Goal: Task Accomplishment & Management: Manage account settings

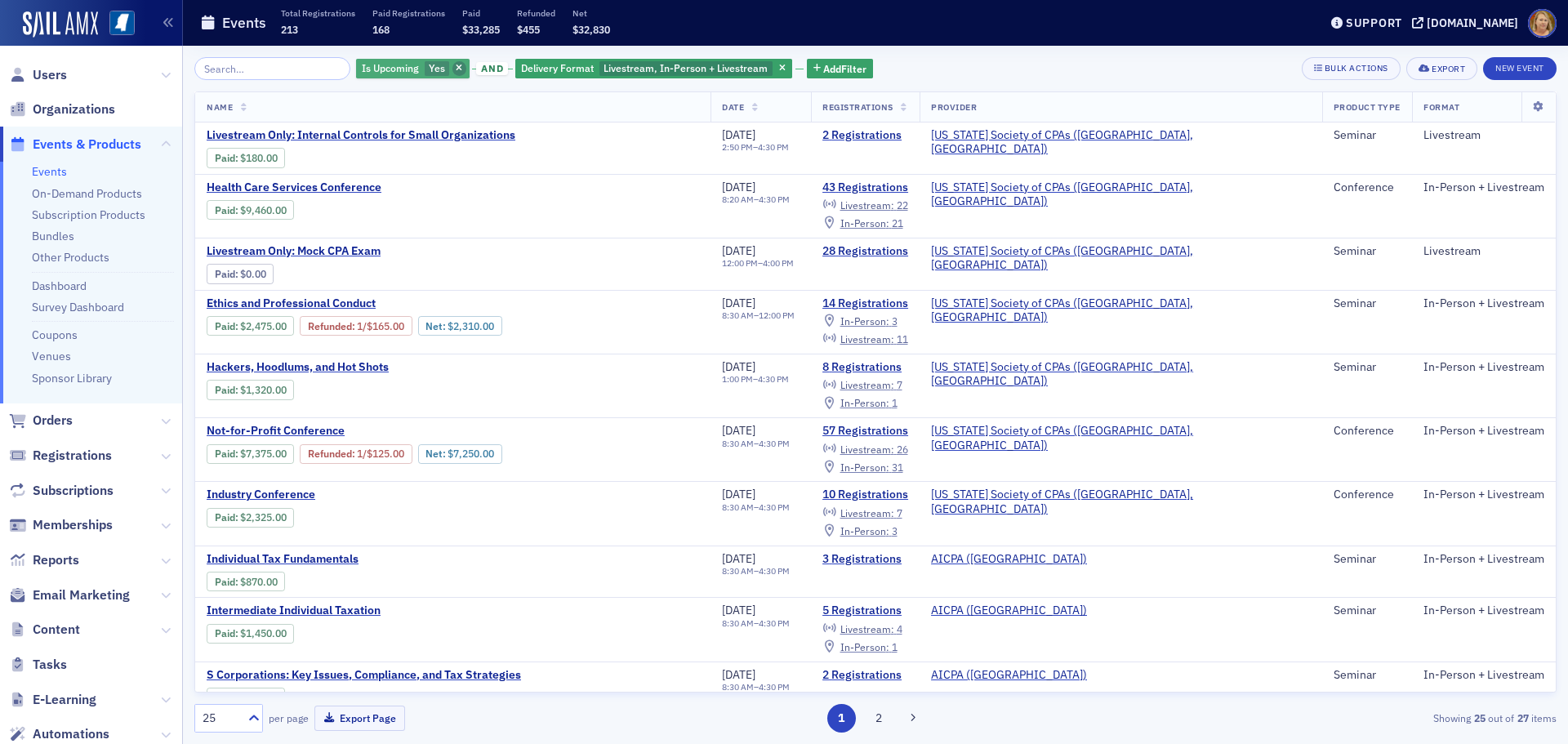
click at [455, 70] on icon "button" at bounding box center [459, 69] width 7 height 9
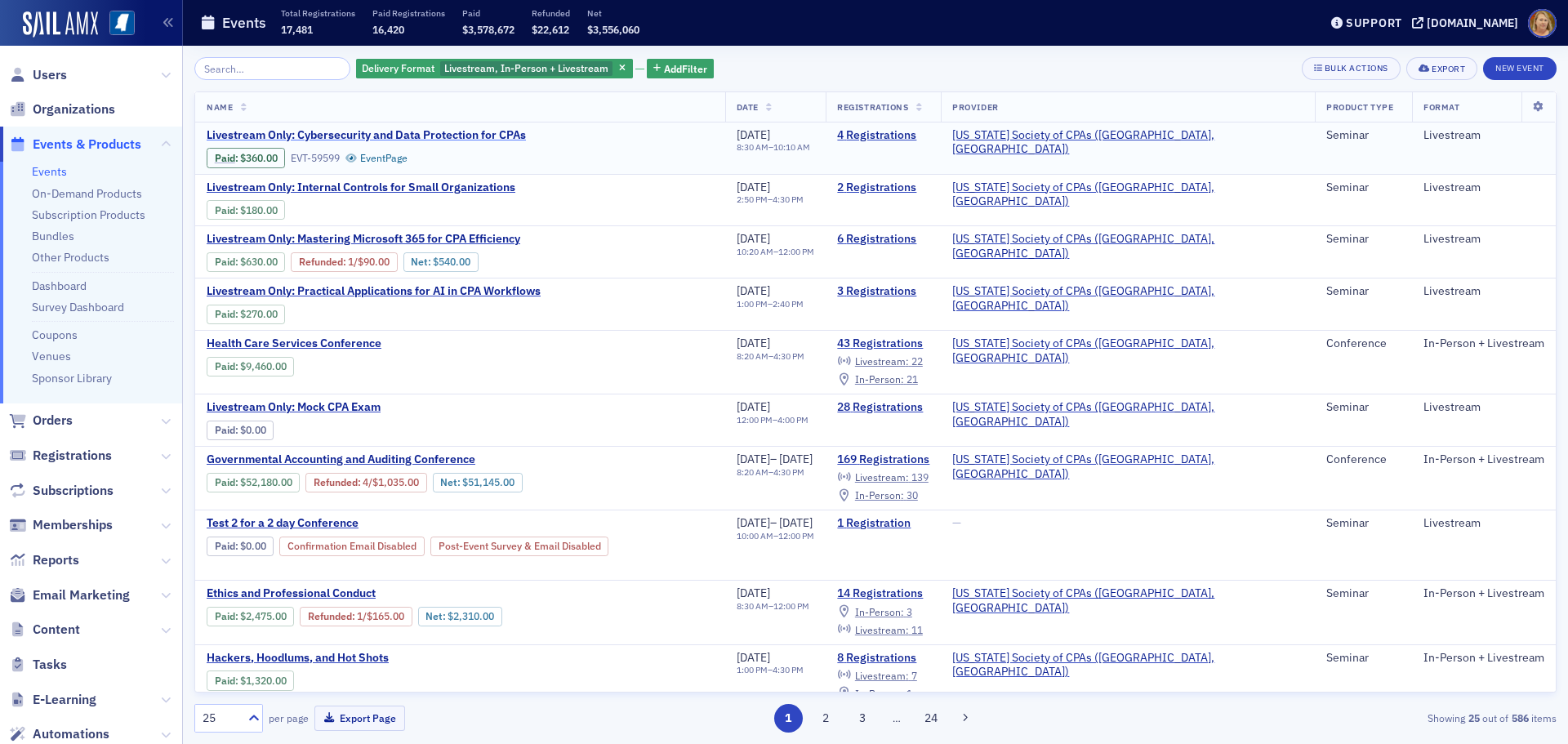
click at [364, 130] on span "Livestream Only: Cybersecurity and Data Protection for CPAs" at bounding box center [366, 135] width 319 height 14
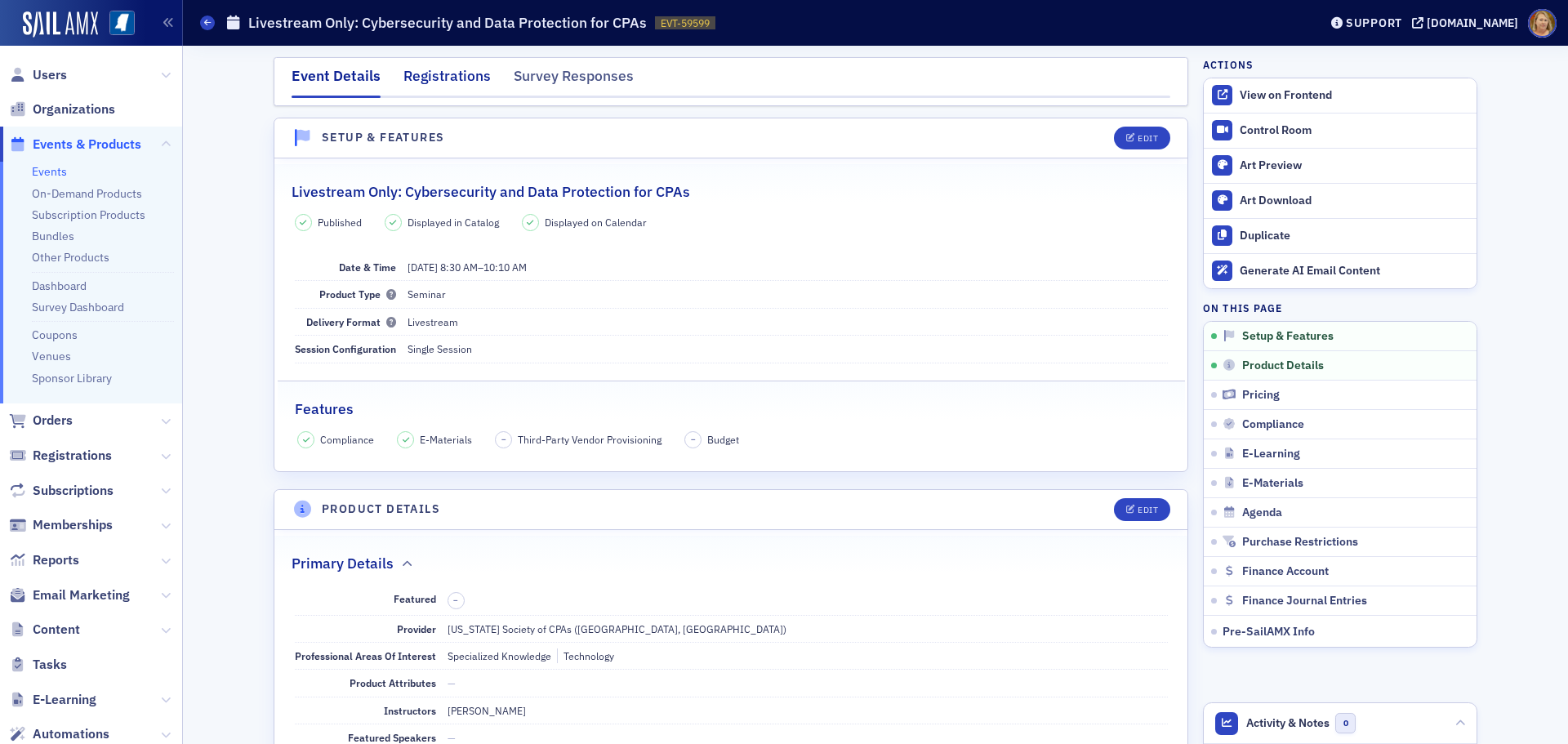
click at [465, 80] on div "Registrations" at bounding box center [447, 81] width 88 height 30
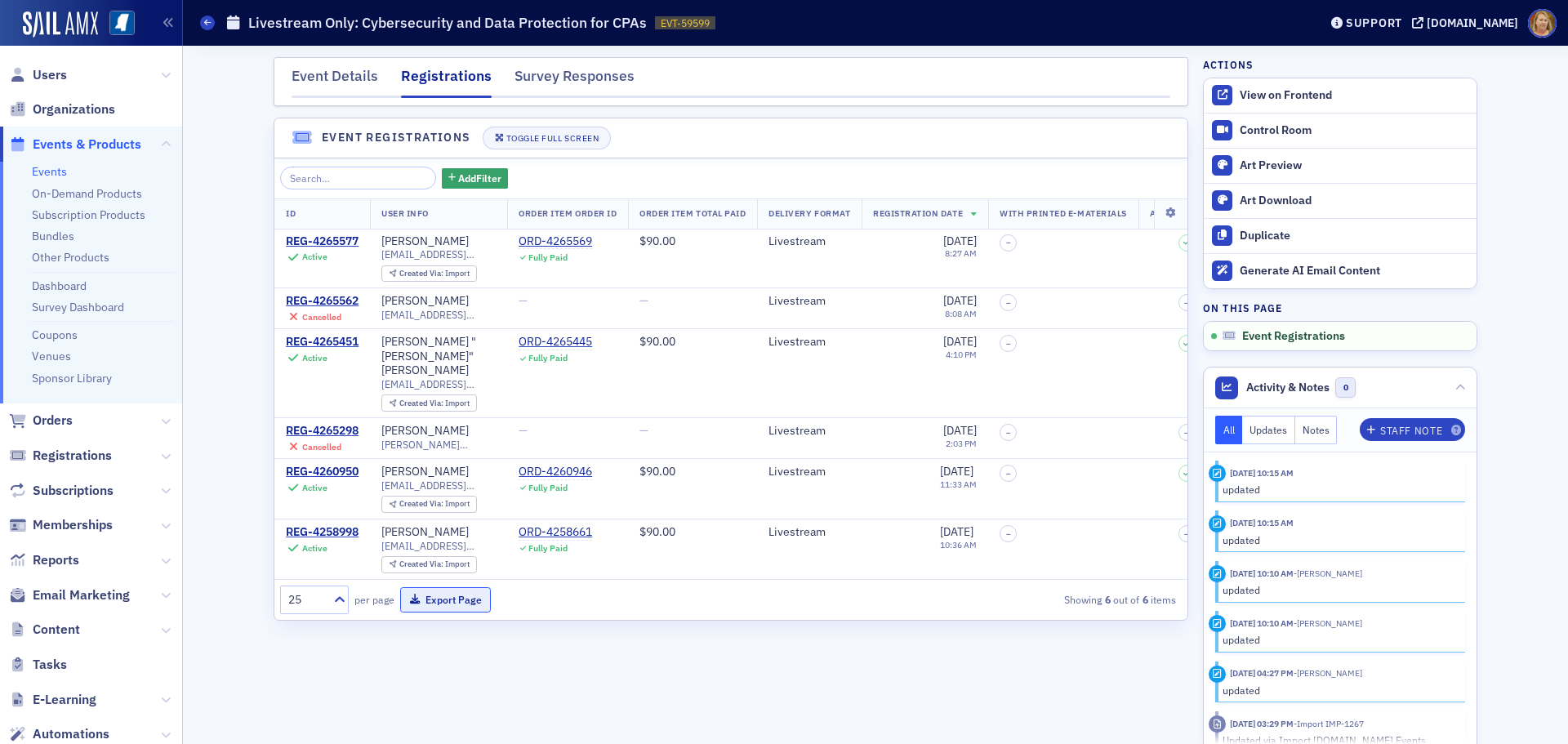
click at [451, 588] on button "Export Page" at bounding box center [446, 600] width 91 height 25
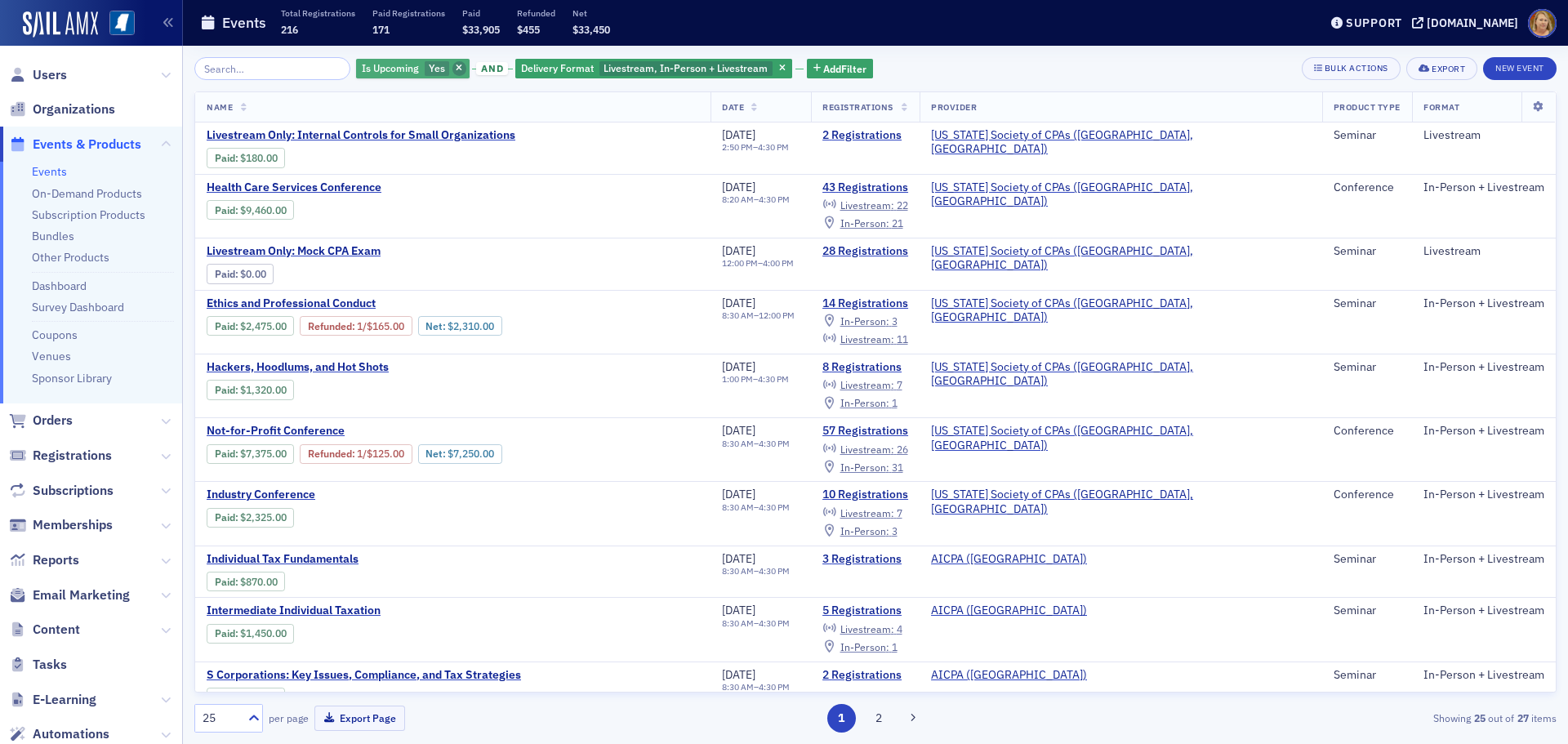
click at [453, 61] on span "button" at bounding box center [460, 68] width 14 height 14
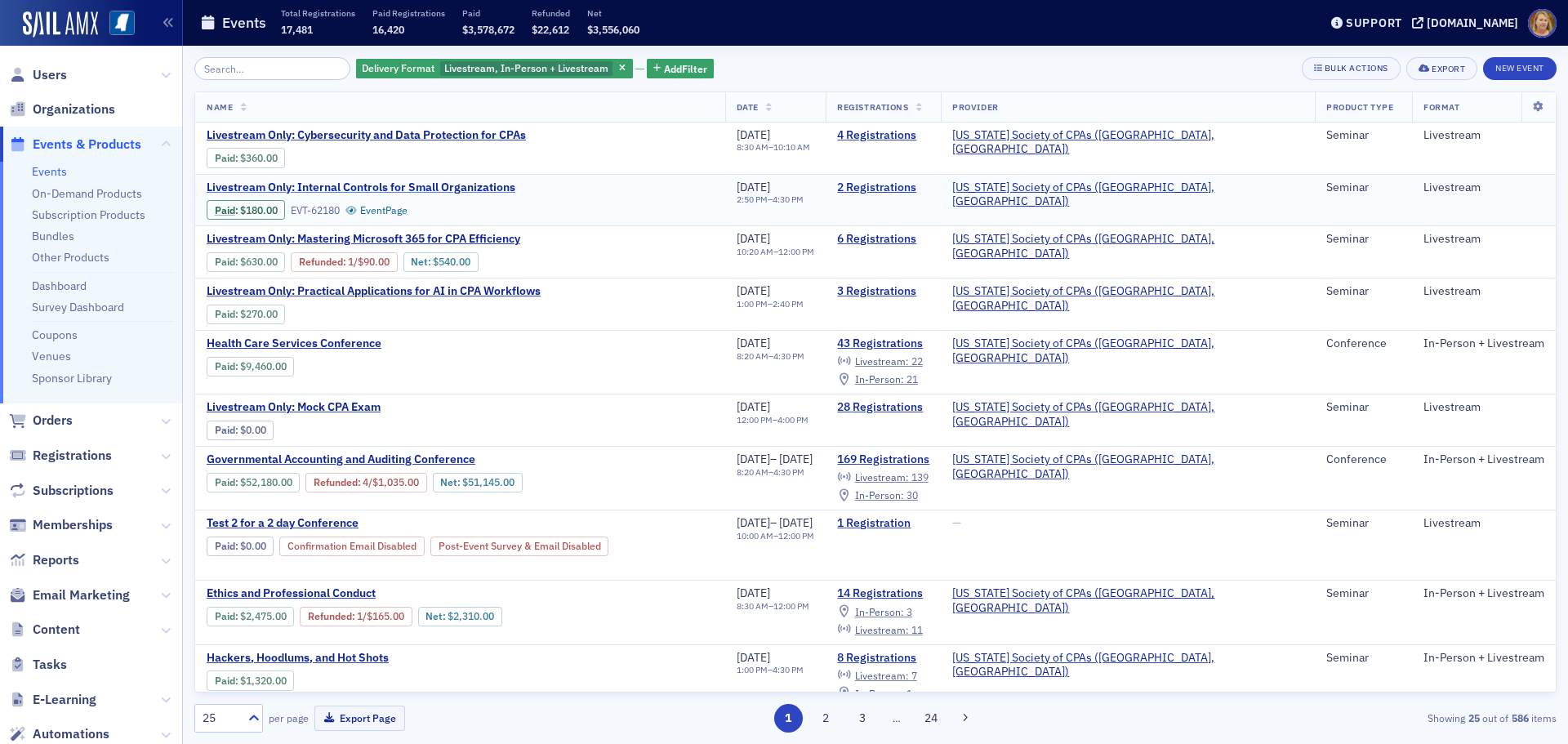
click at [366, 188] on span "Livestream Only: Internal Controls for Small Organizations" at bounding box center [361, 187] width 309 height 14
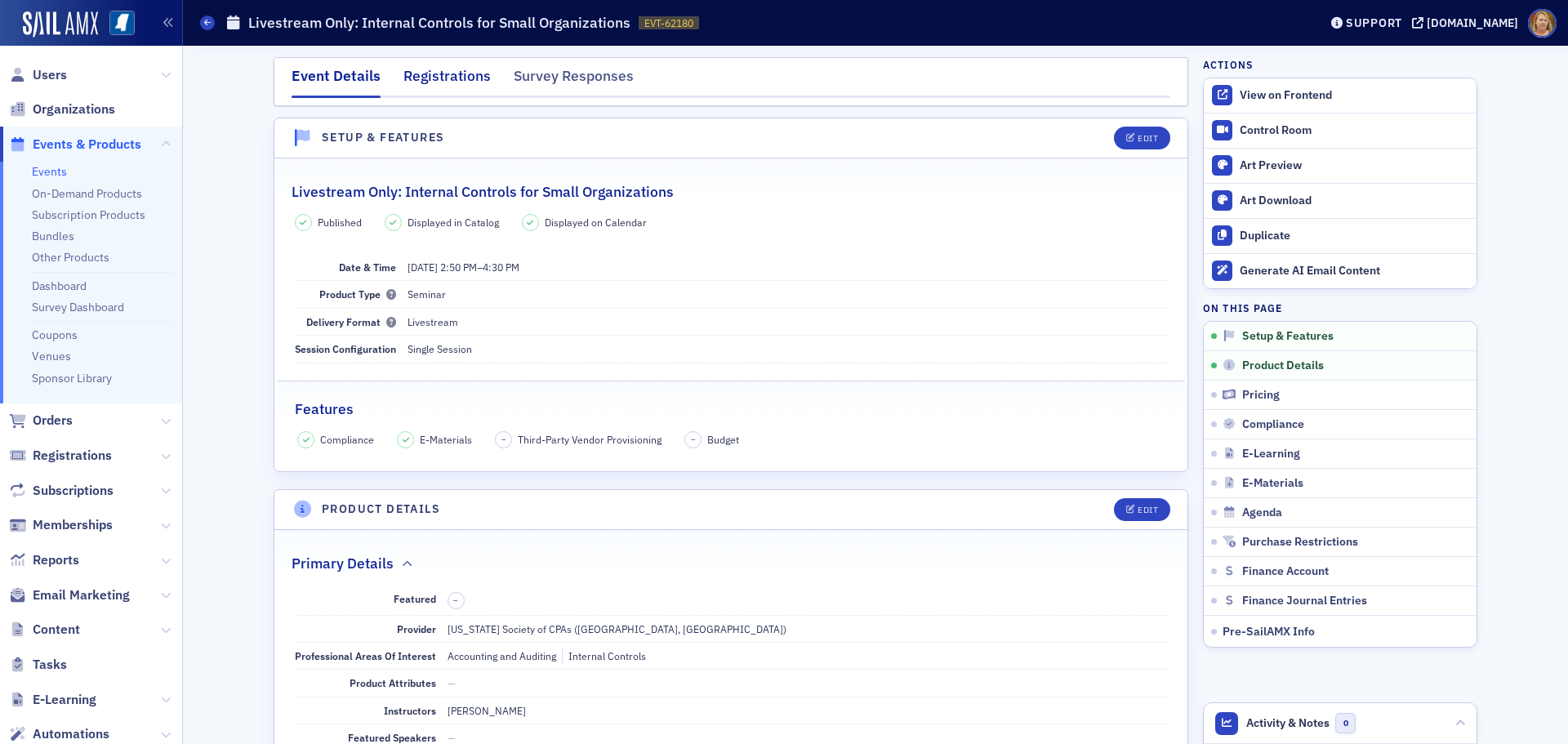
click at [443, 71] on div "Registrations" at bounding box center [447, 81] width 88 height 30
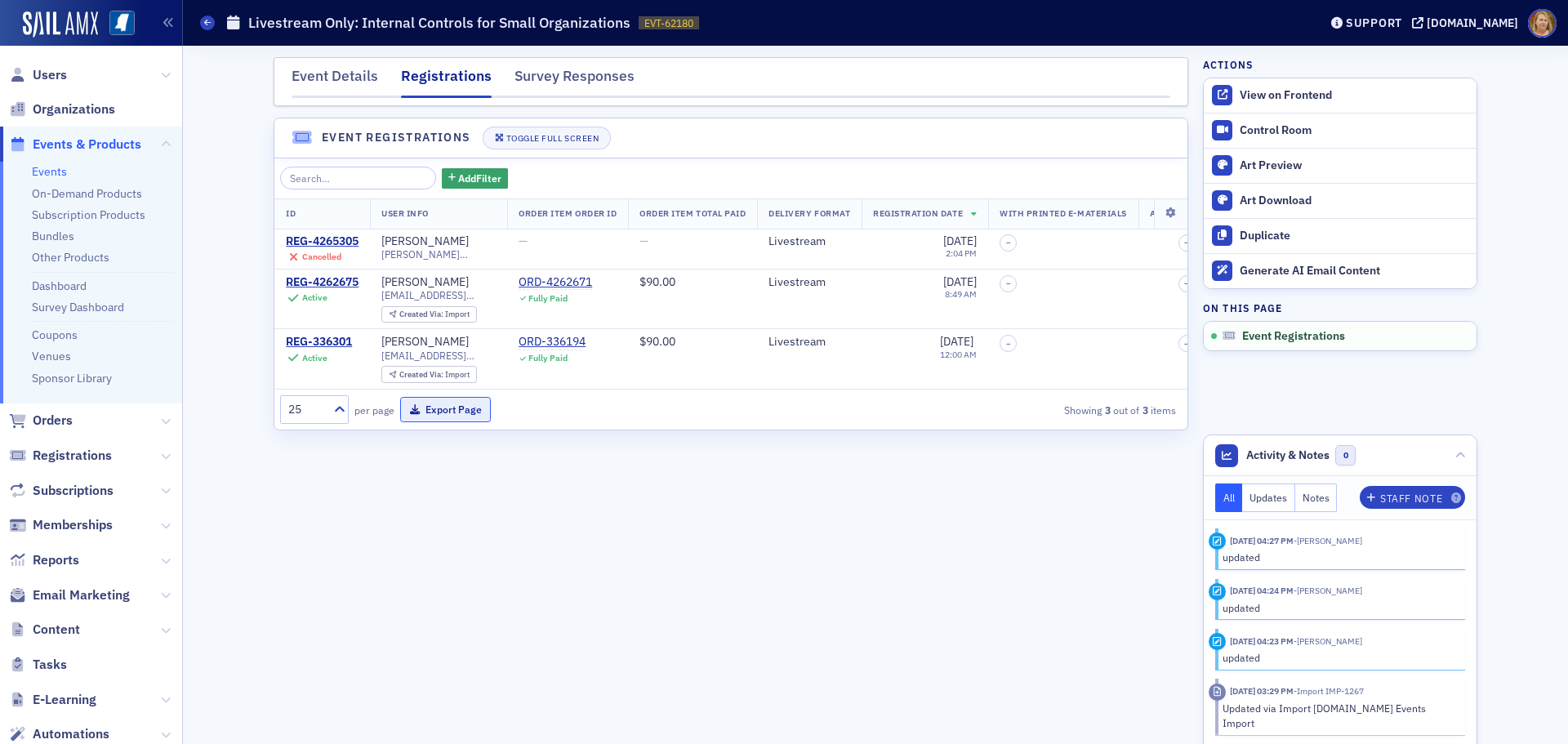
click at [442, 422] on button "Export Page" at bounding box center [446, 410] width 91 height 25
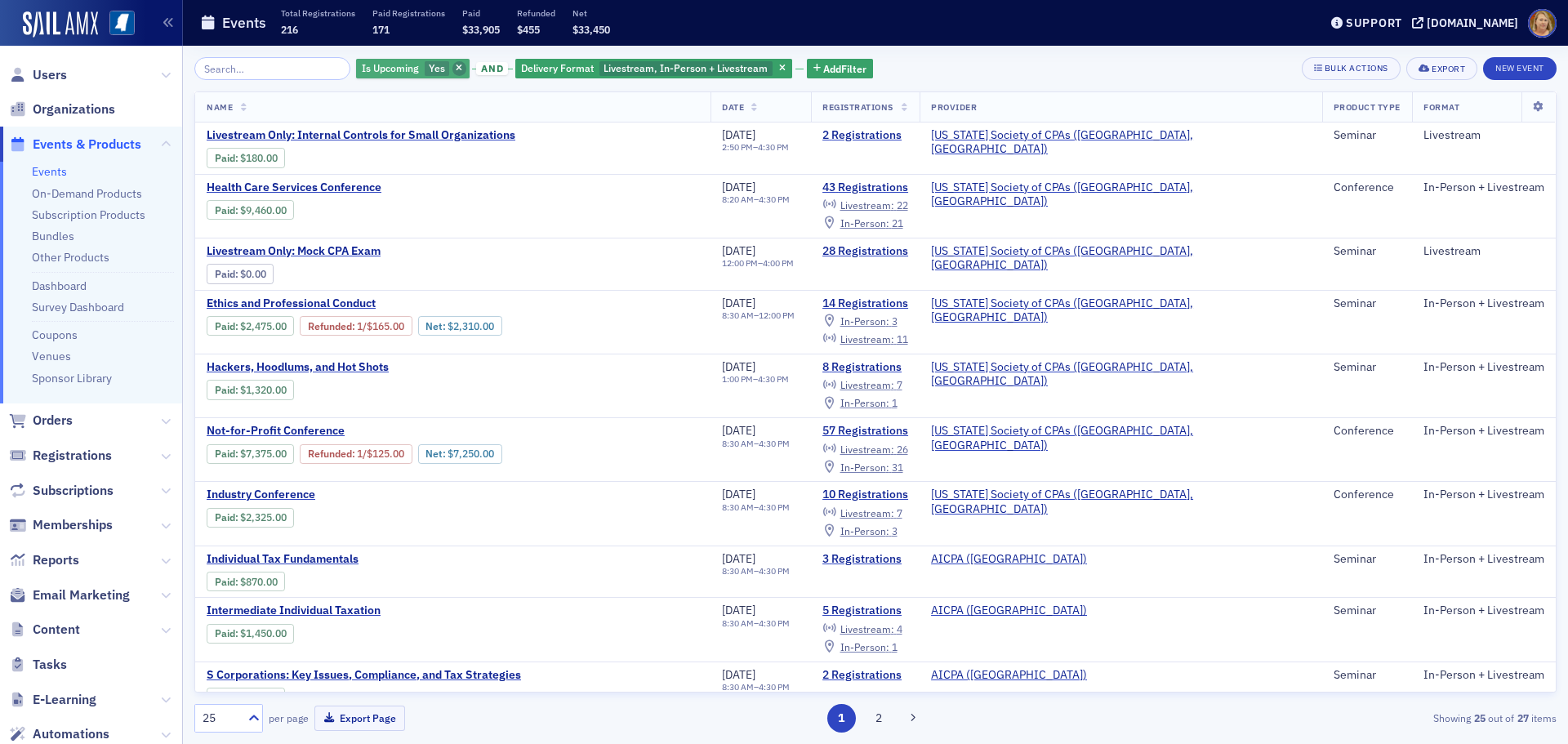
click at [455, 65] on icon "button" at bounding box center [459, 69] width 7 height 9
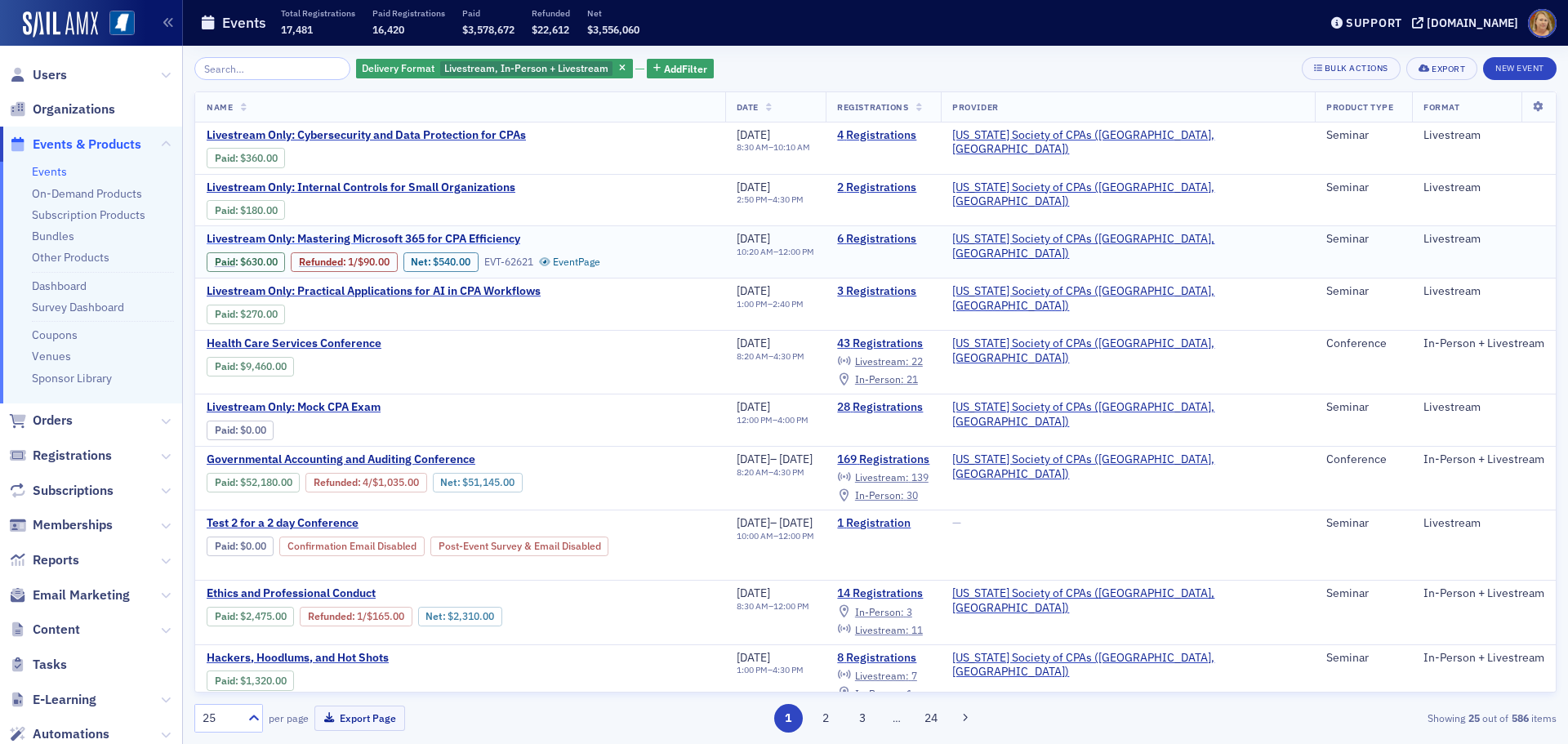
click at [332, 239] on span "Livestream Only: Mastering Microsoft 365 for CPA Efficiency" at bounding box center [364, 239] width 314 height 14
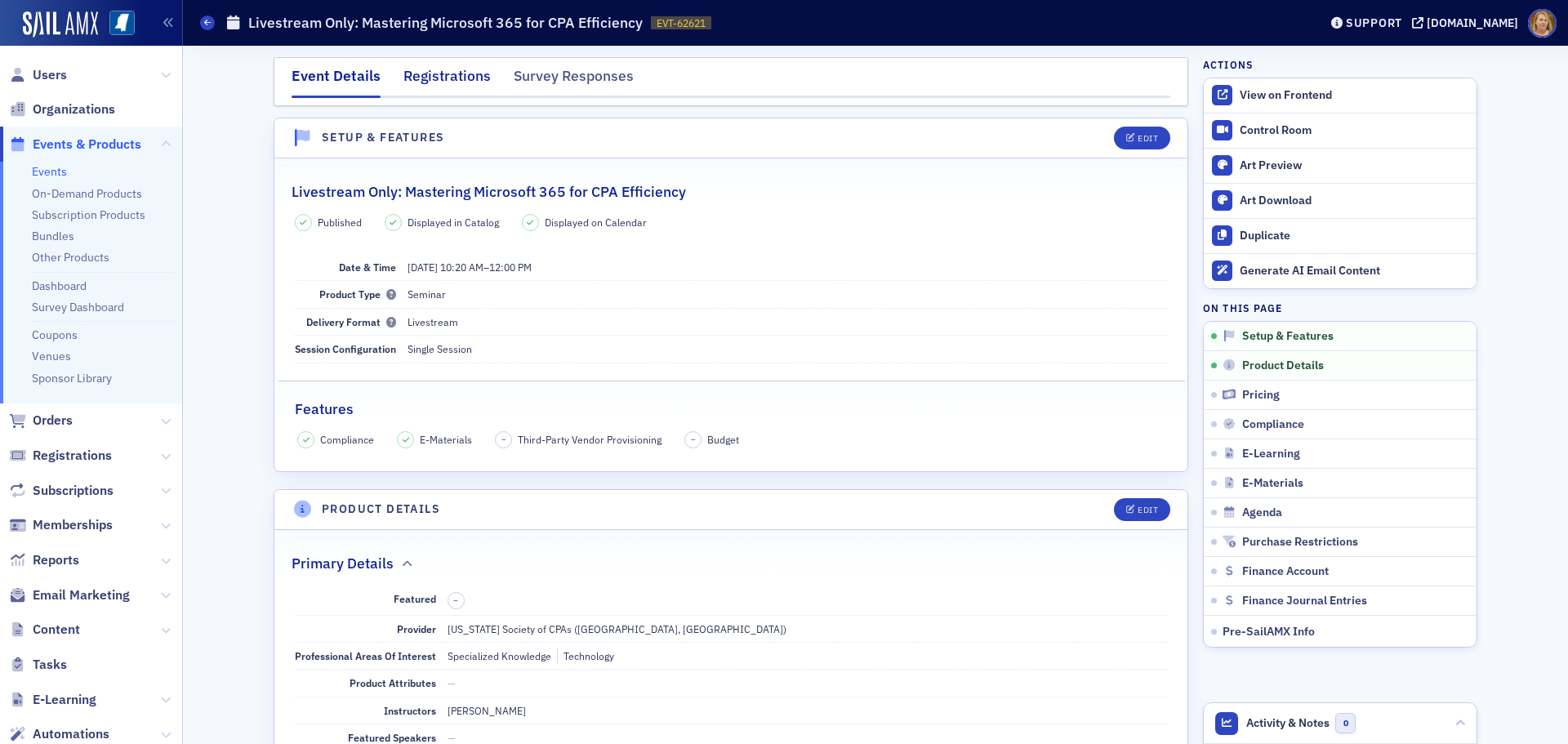
click at [422, 72] on div "Registrations" at bounding box center [447, 81] width 88 height 30
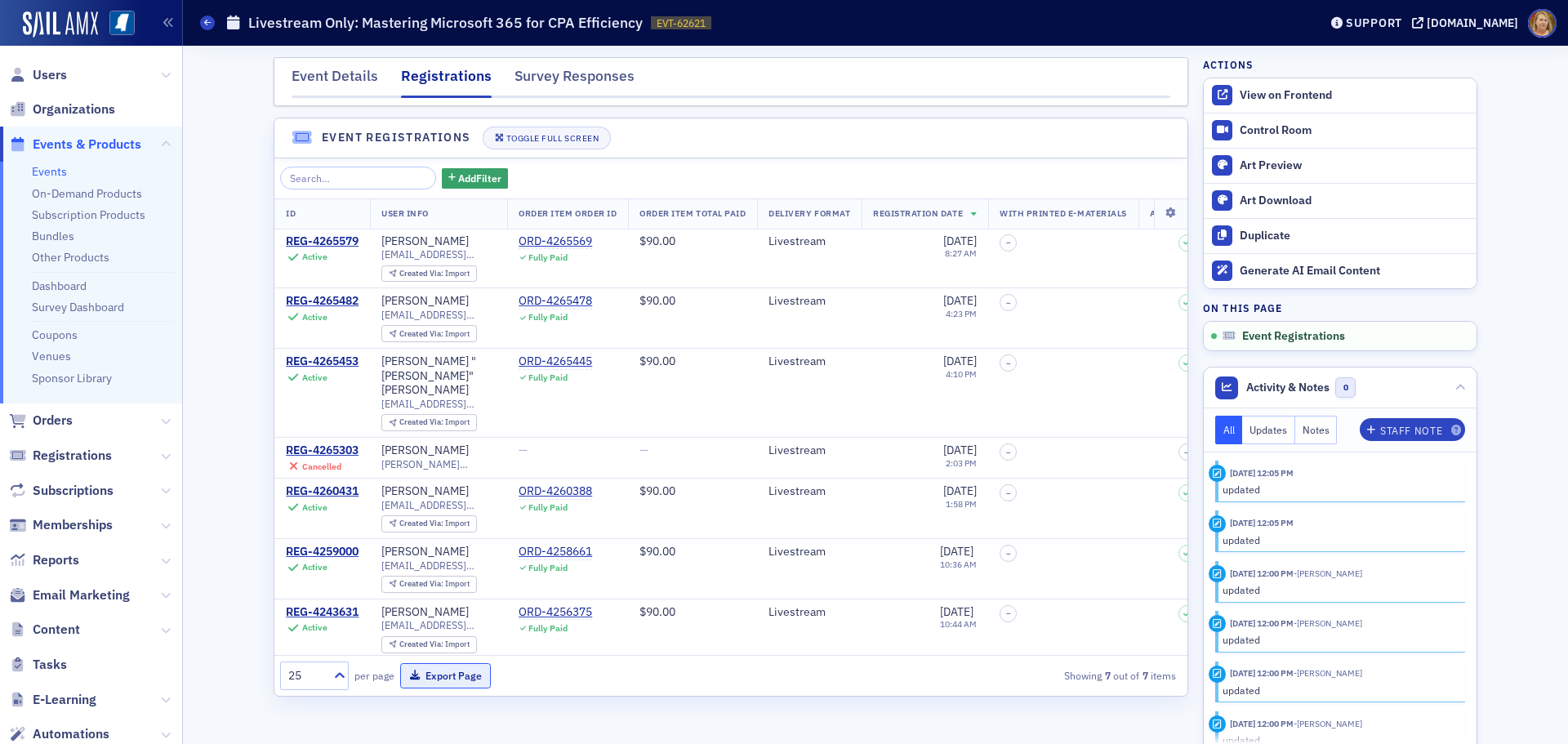
click at [447, 663] on button "Export Page" at bounding box center [446, 676] width 91 height 25
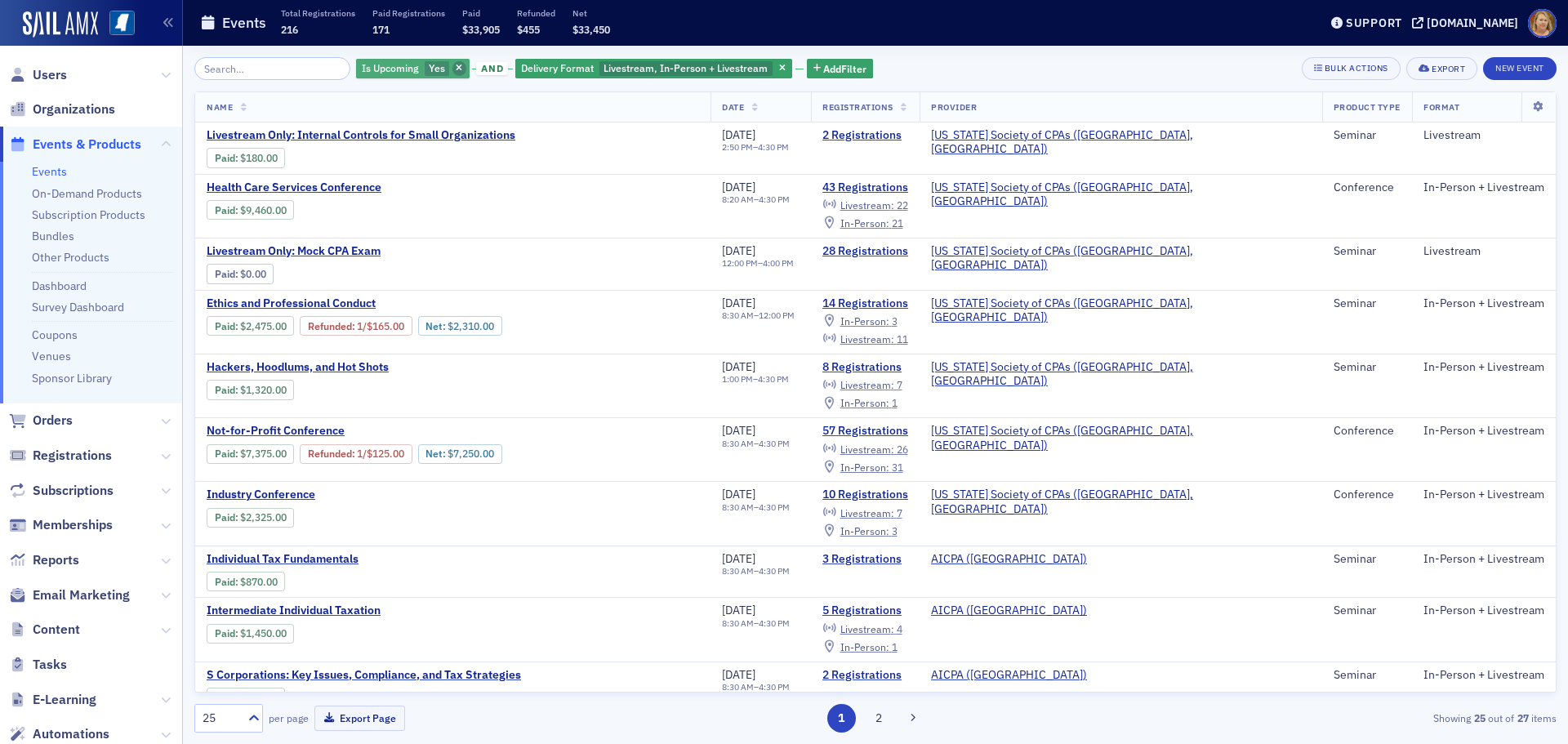
click at [453, 64] on span "button" at bounding box center [460, 68] width 14 height 14
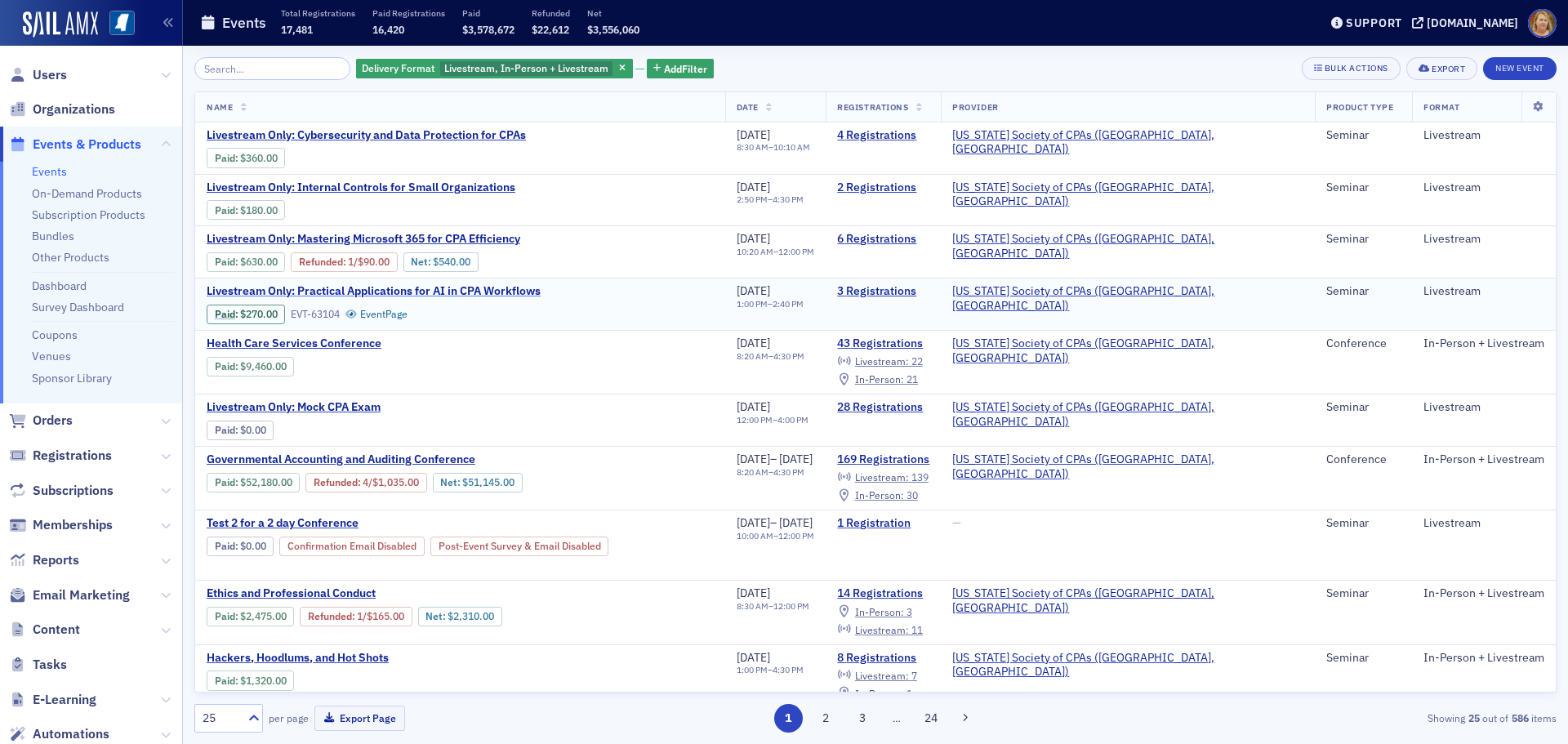
click at [461, 290] on span "Livestream Only: Practical Applications for AI in CPA Workflows" at bounding box center [374, 291] width 334 height 14
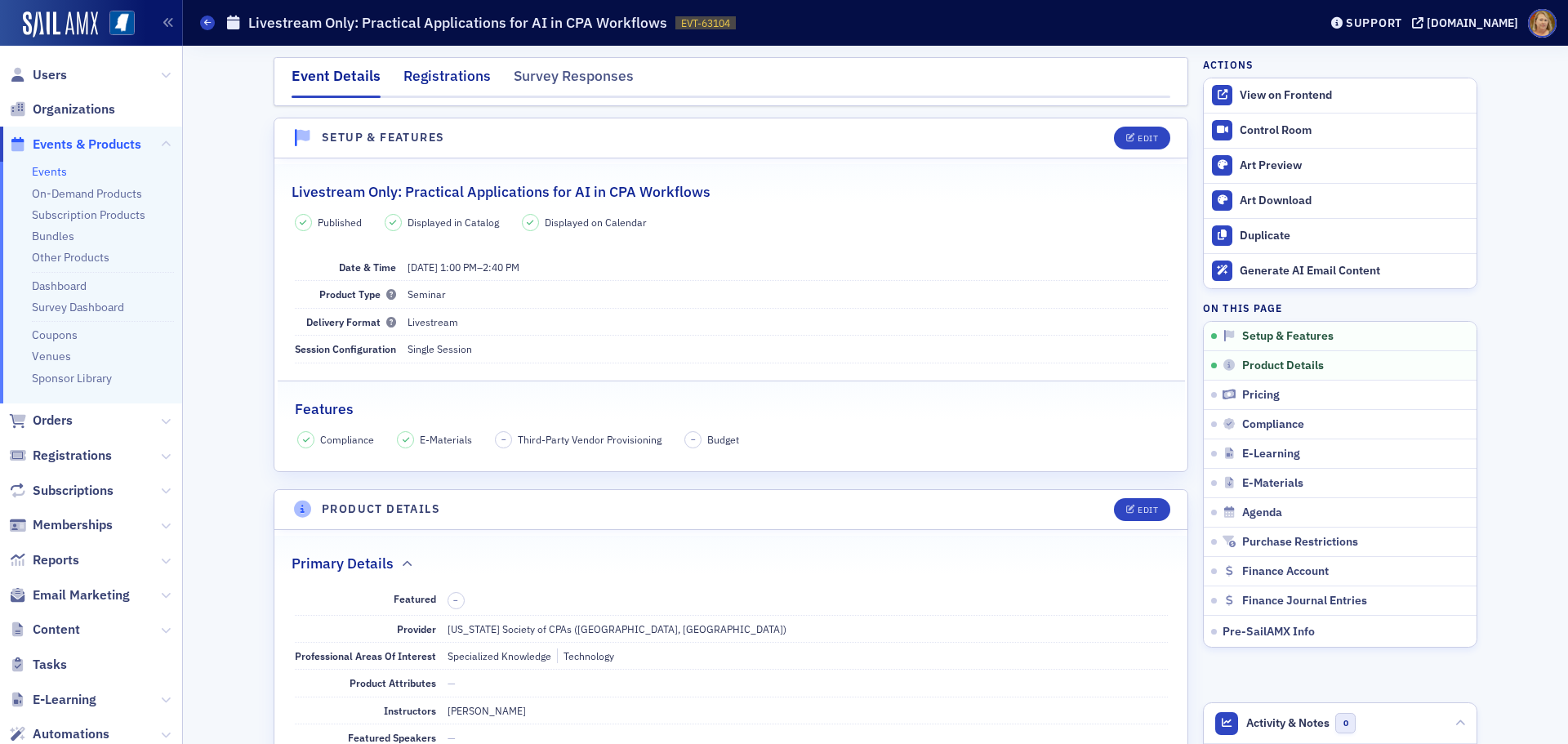
click at [459, 83] on div "Registrations" at bounding box center [447, 81] width 88 height 30
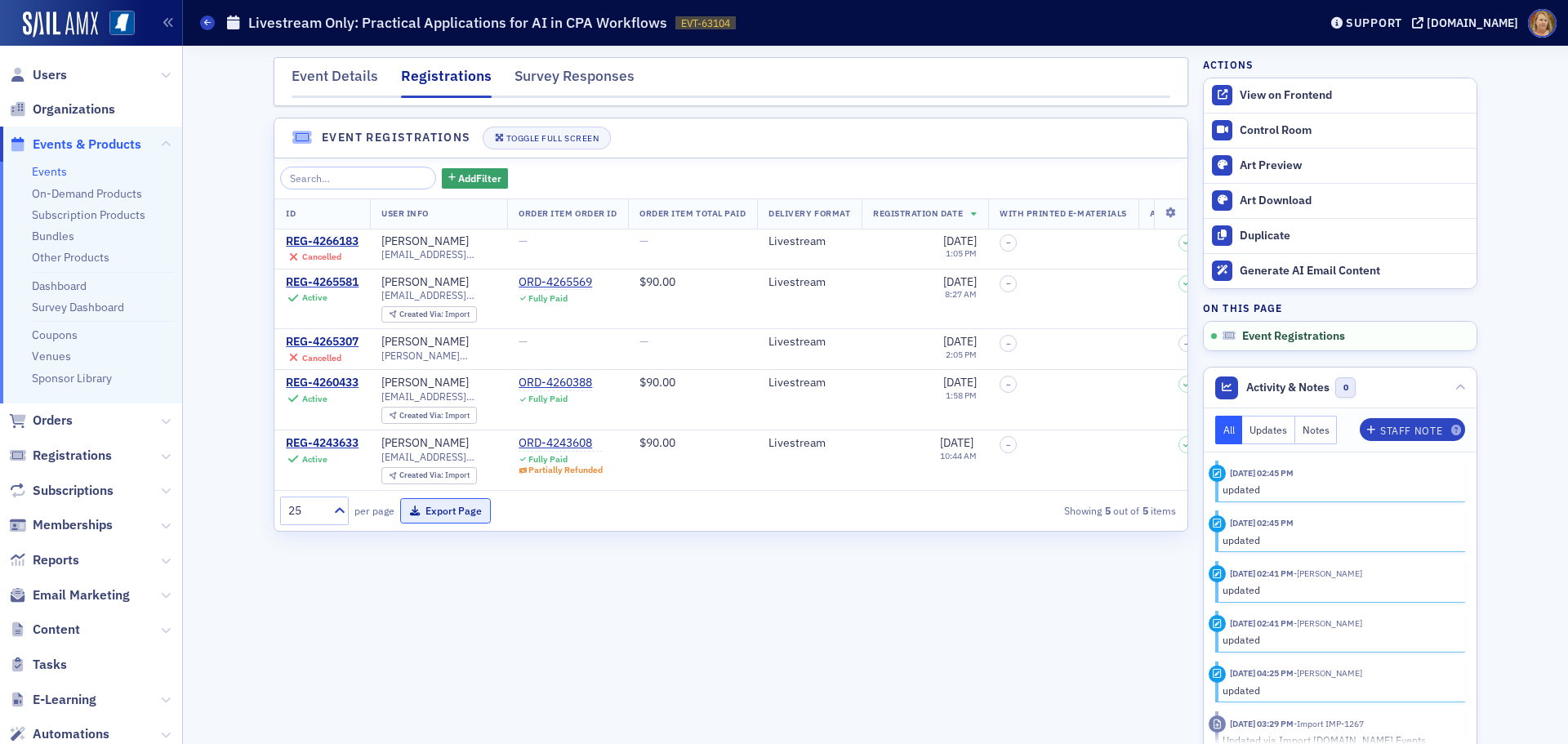
click at [432, 523] on button "Export Page" at bounding box center [446, 511] width 91 height 25
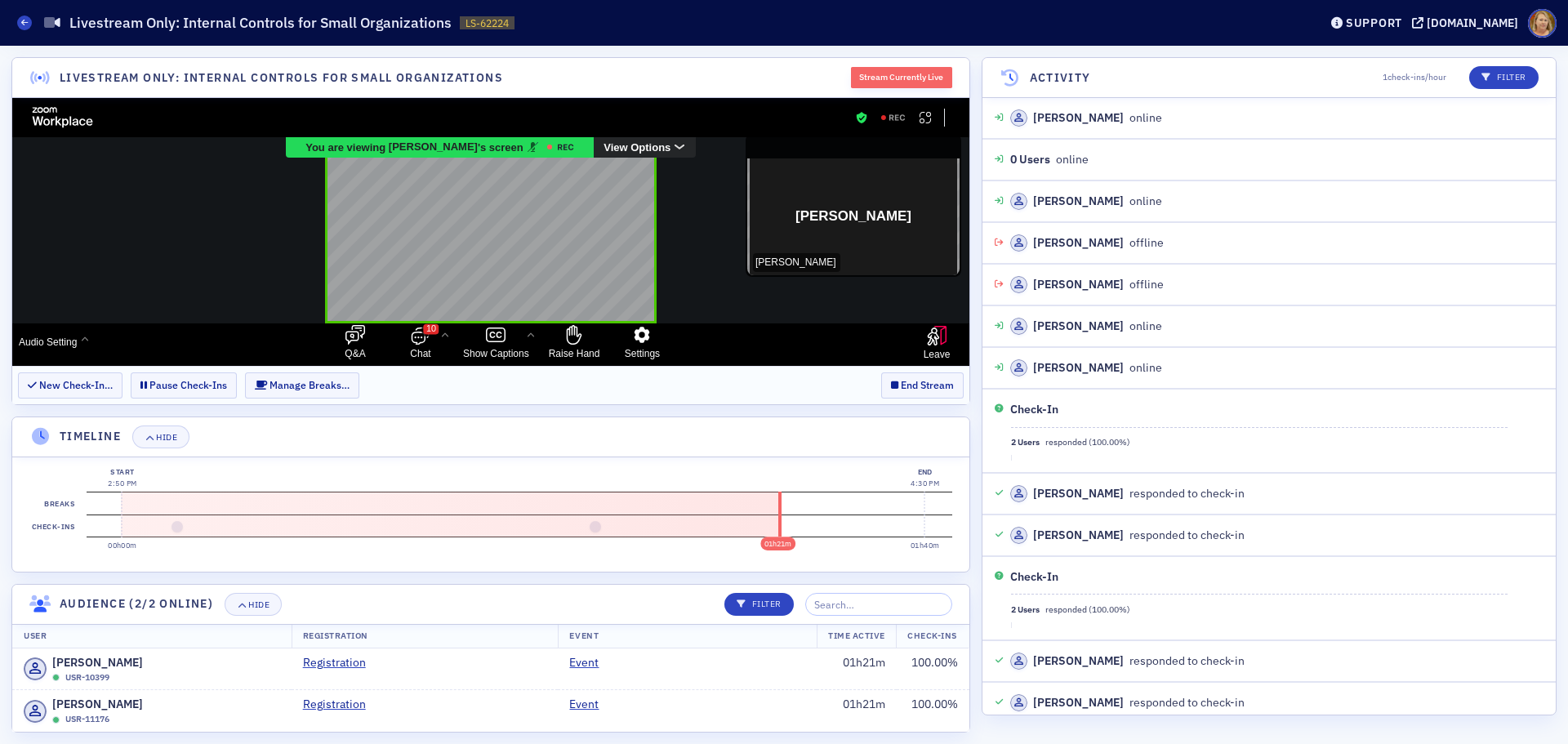
scroll to position [10, 0]
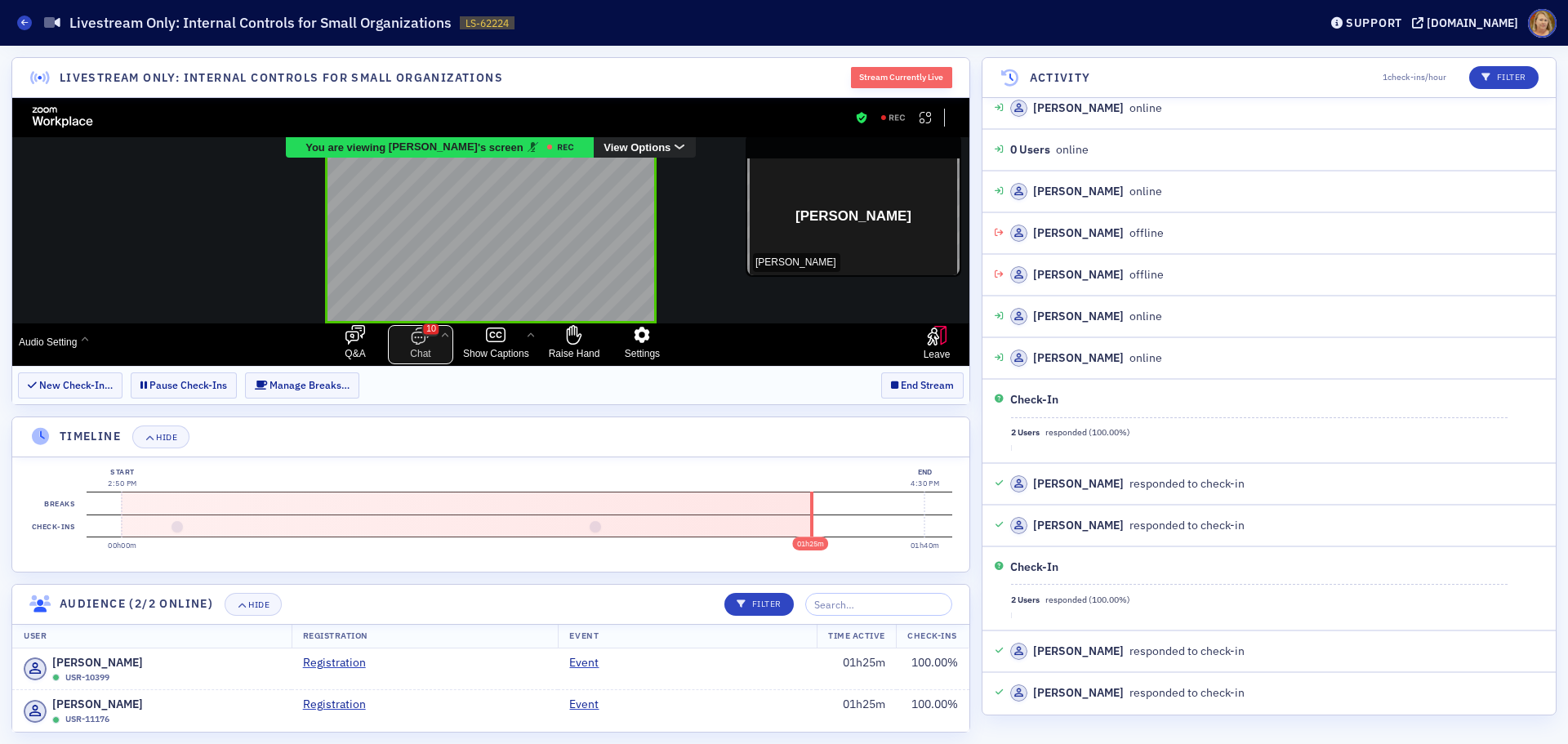
click at [427, 330] on span "10" at bounding box center [431, 329] width 15 height 11
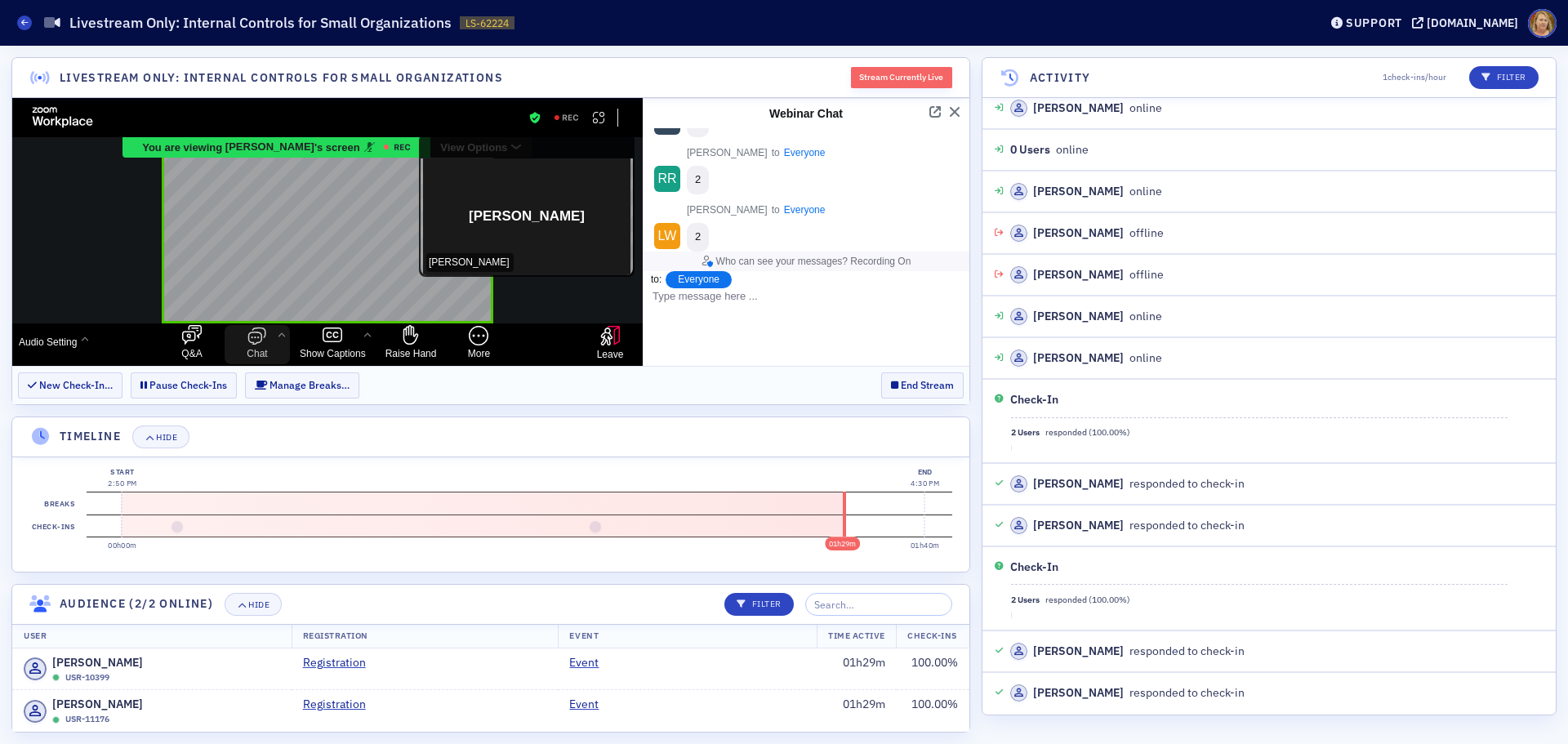
scroll to position [1111, 0]
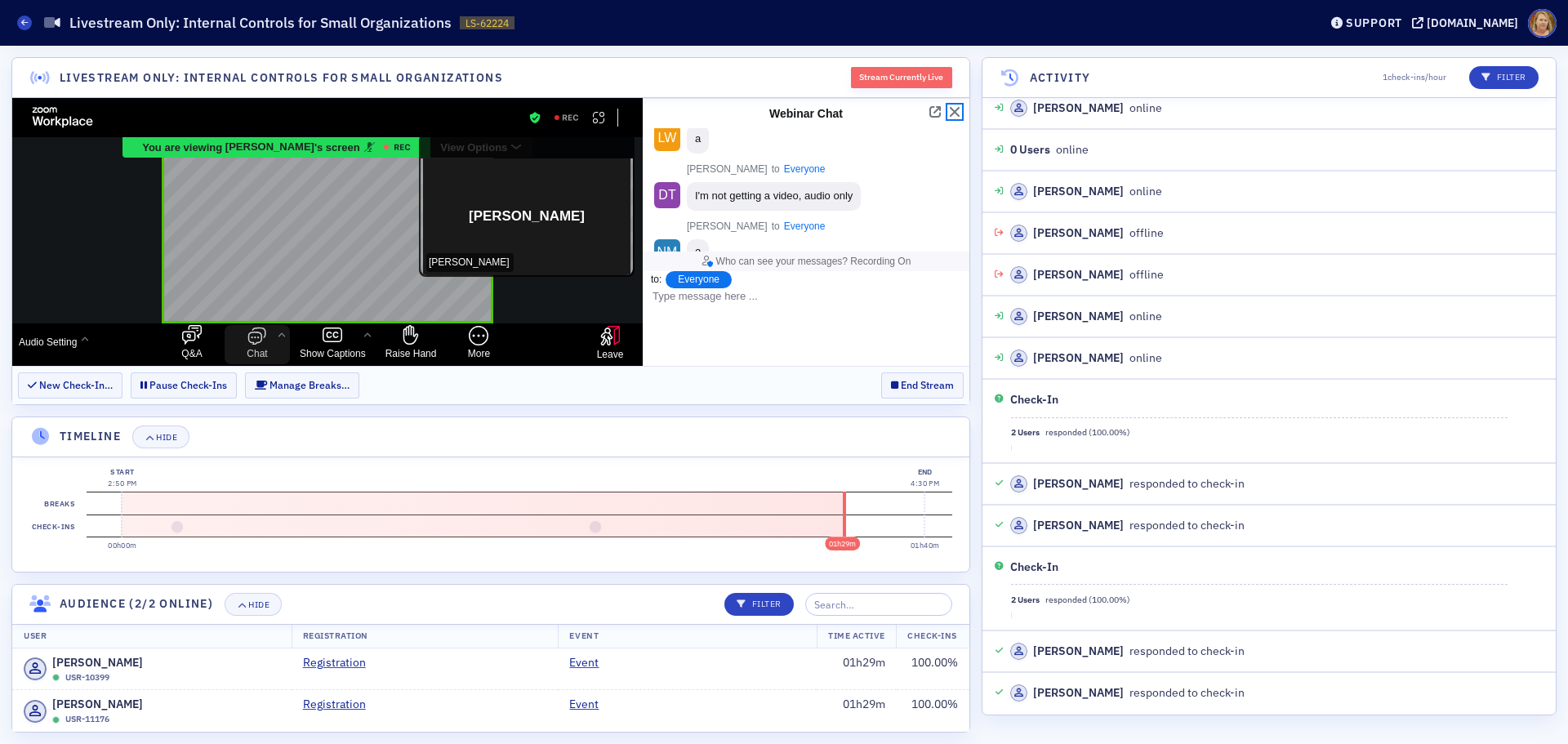
click at [953, 107] on button "Close" at bounding box center [955, 112] width 13 height 13
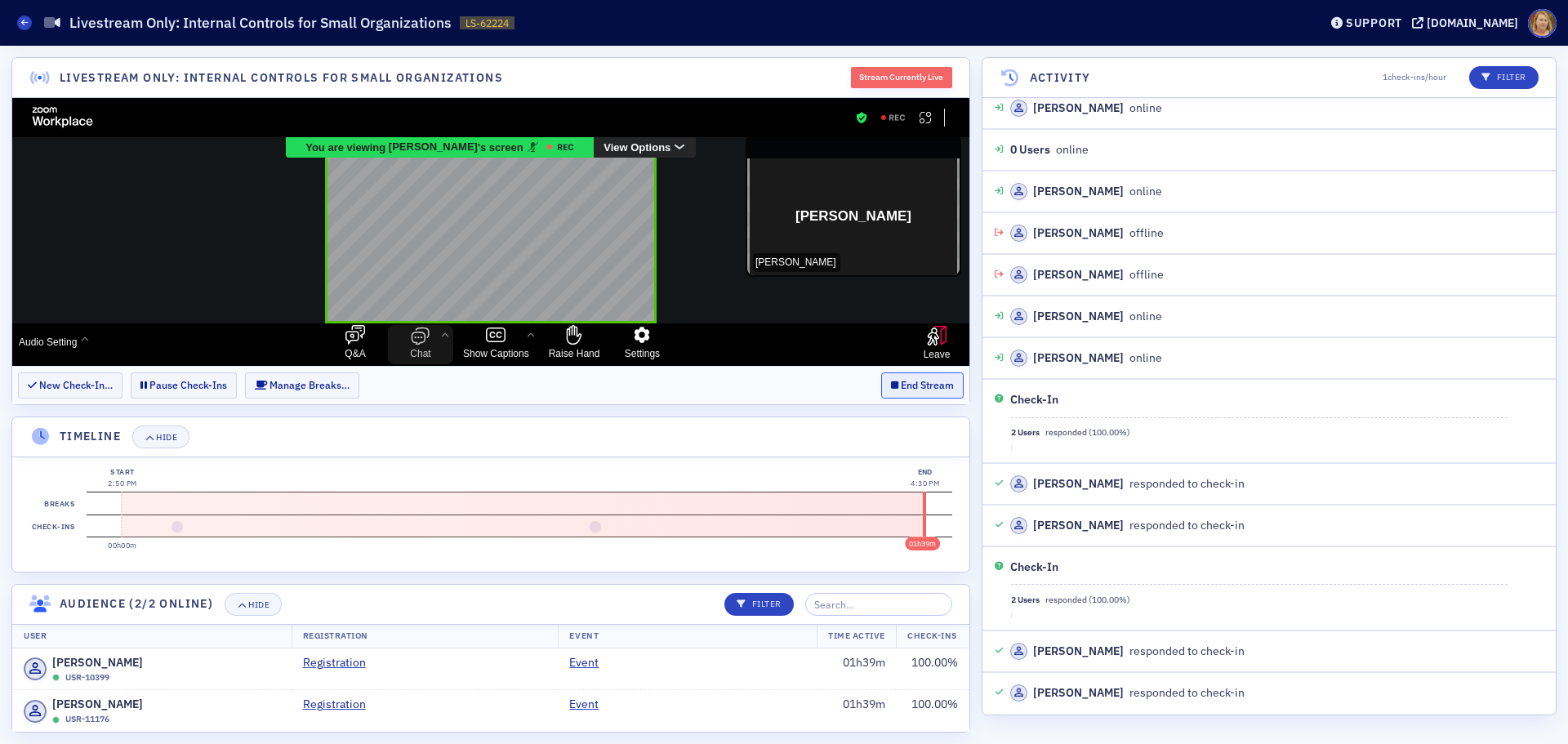
click at [914, 389] on button "End Stream" at bounding box center [922, 385] width 82 height 25
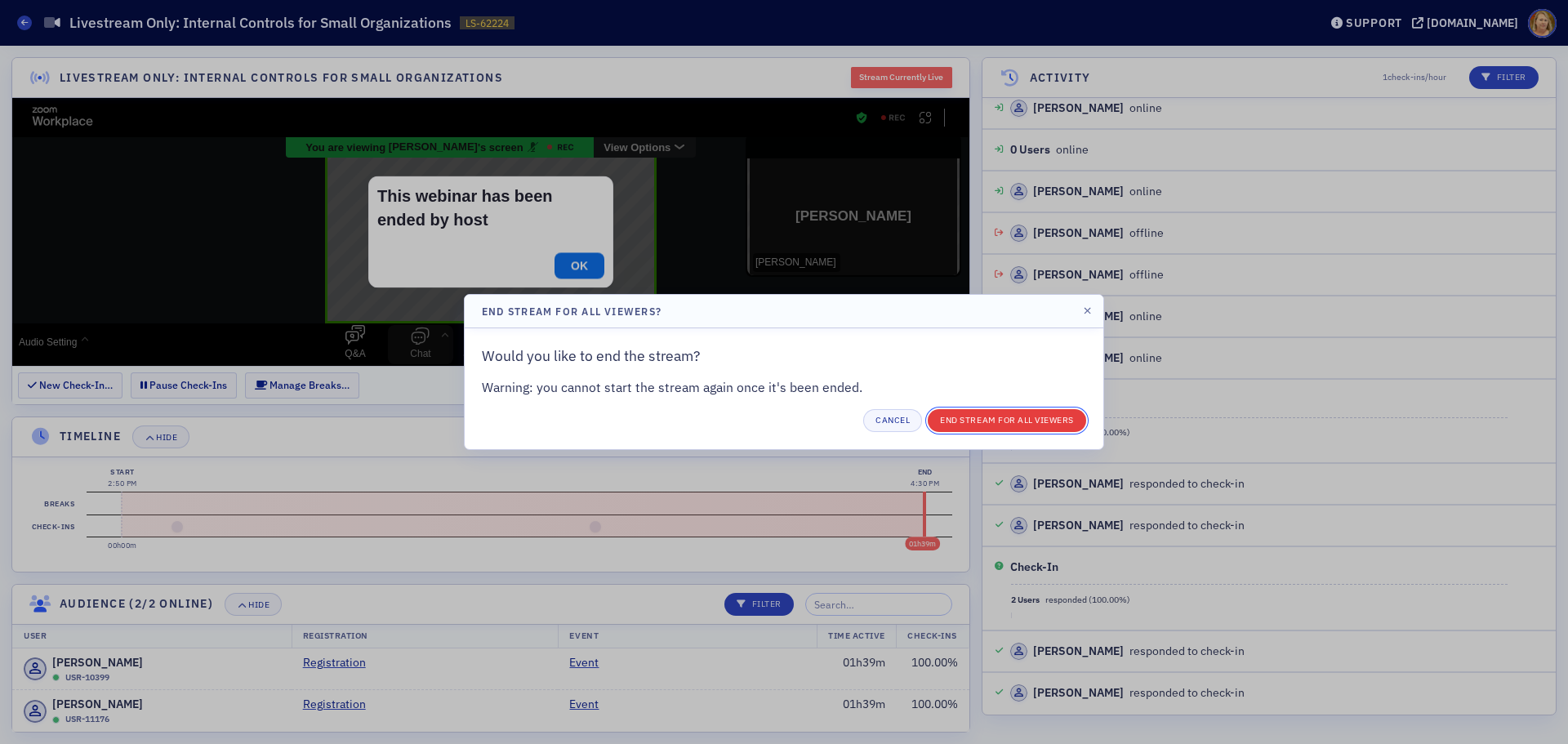
click at [954, 428] on button "End Stream for all Viewers" at bounding box center [1007, 420] width 158 height 23
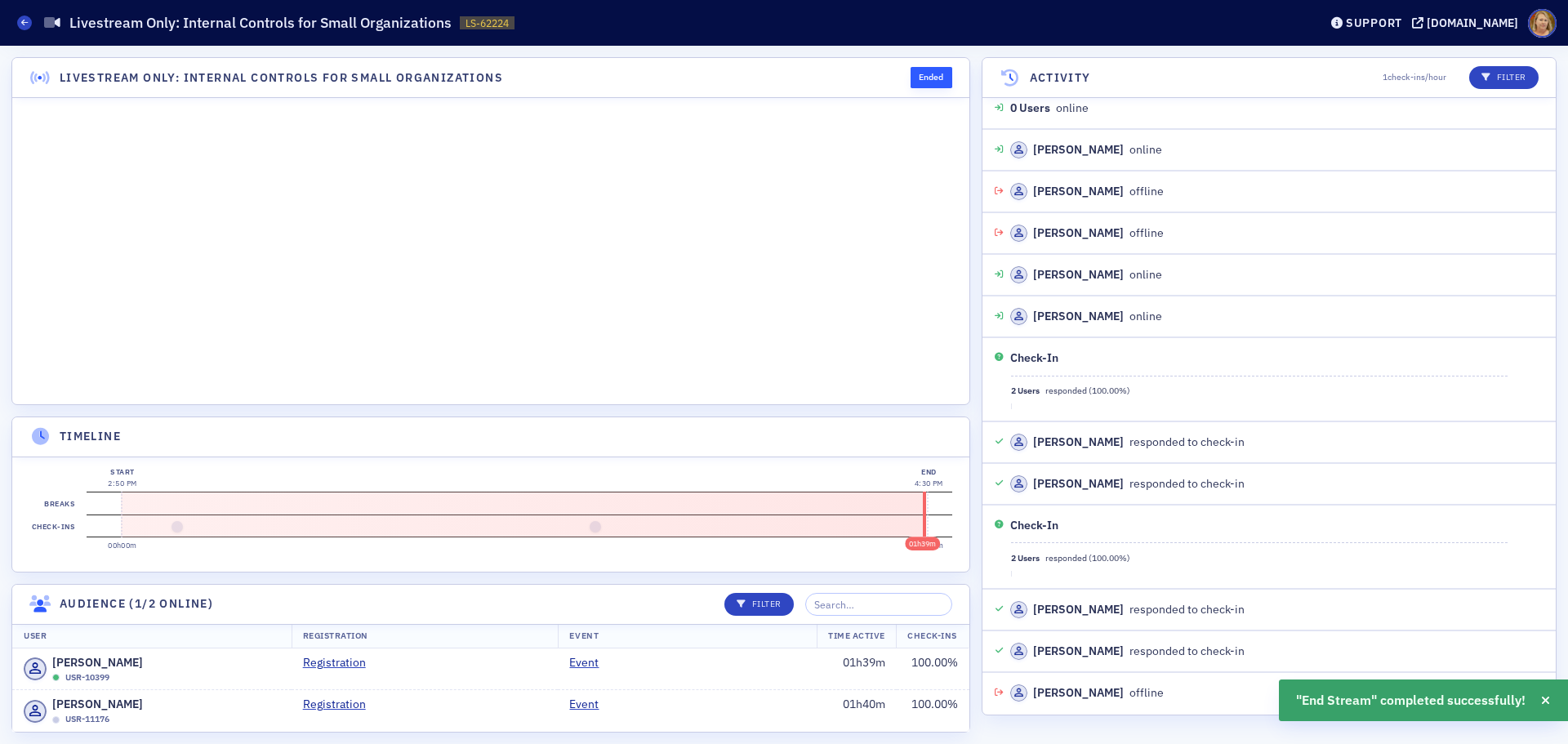
scroll to position [135, 0]
